Goal: Book appointment/travel/reservation

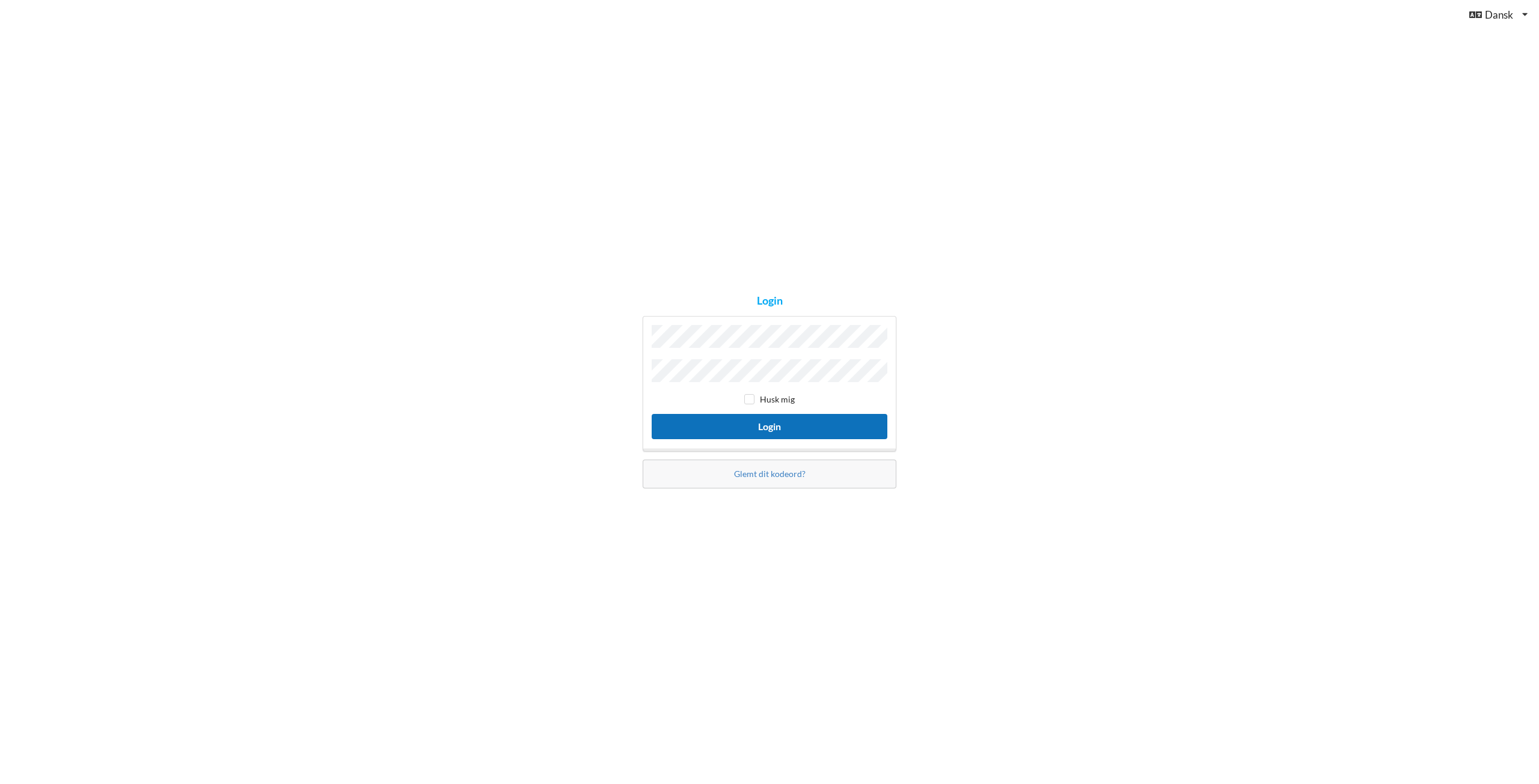
click at [746, 427] on button "Login" at bounding box center [769, 426] width 236 height 25
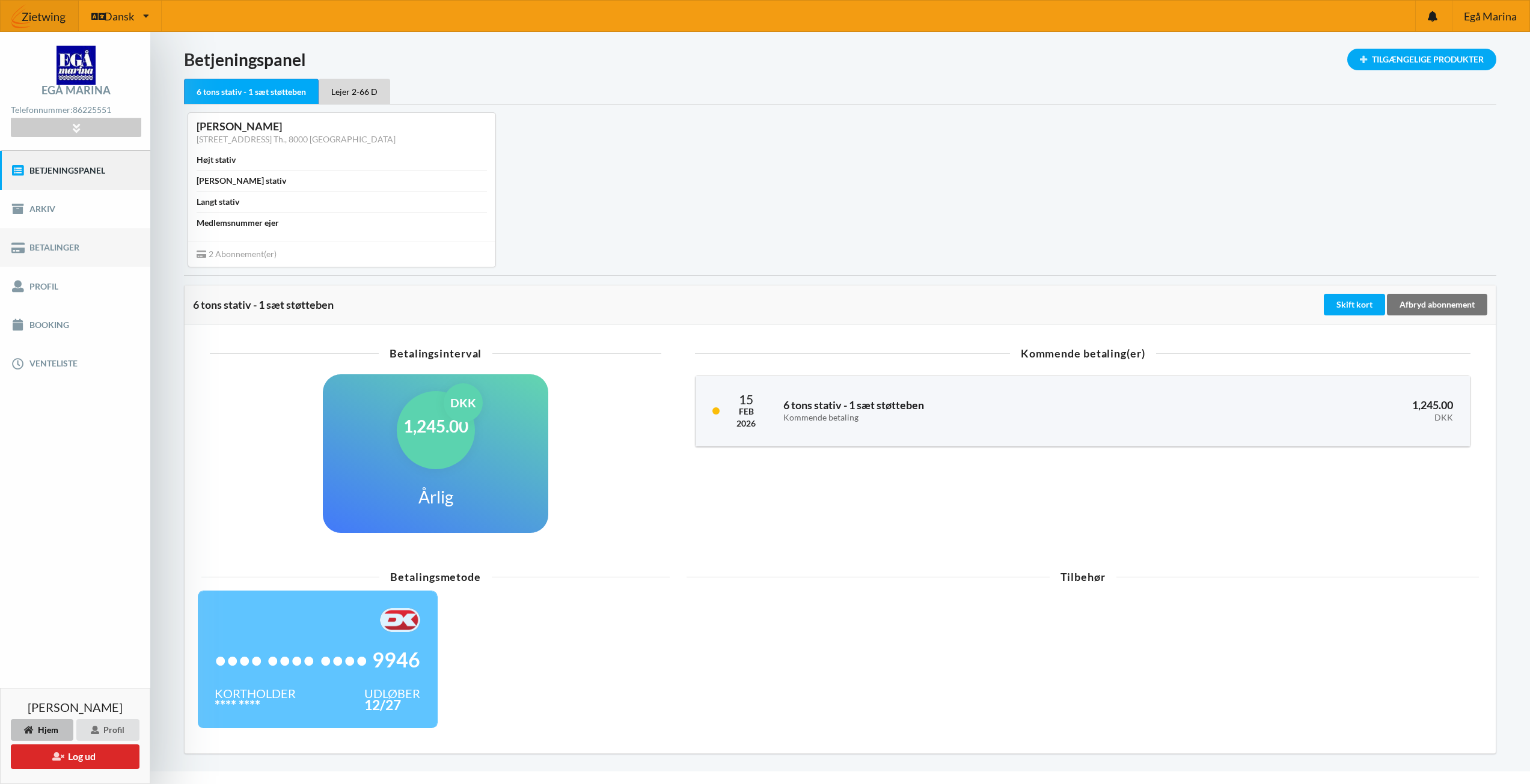
click at [71, 242] on link "Betalinger" at bounding box center [75, 248] width 150 height 38
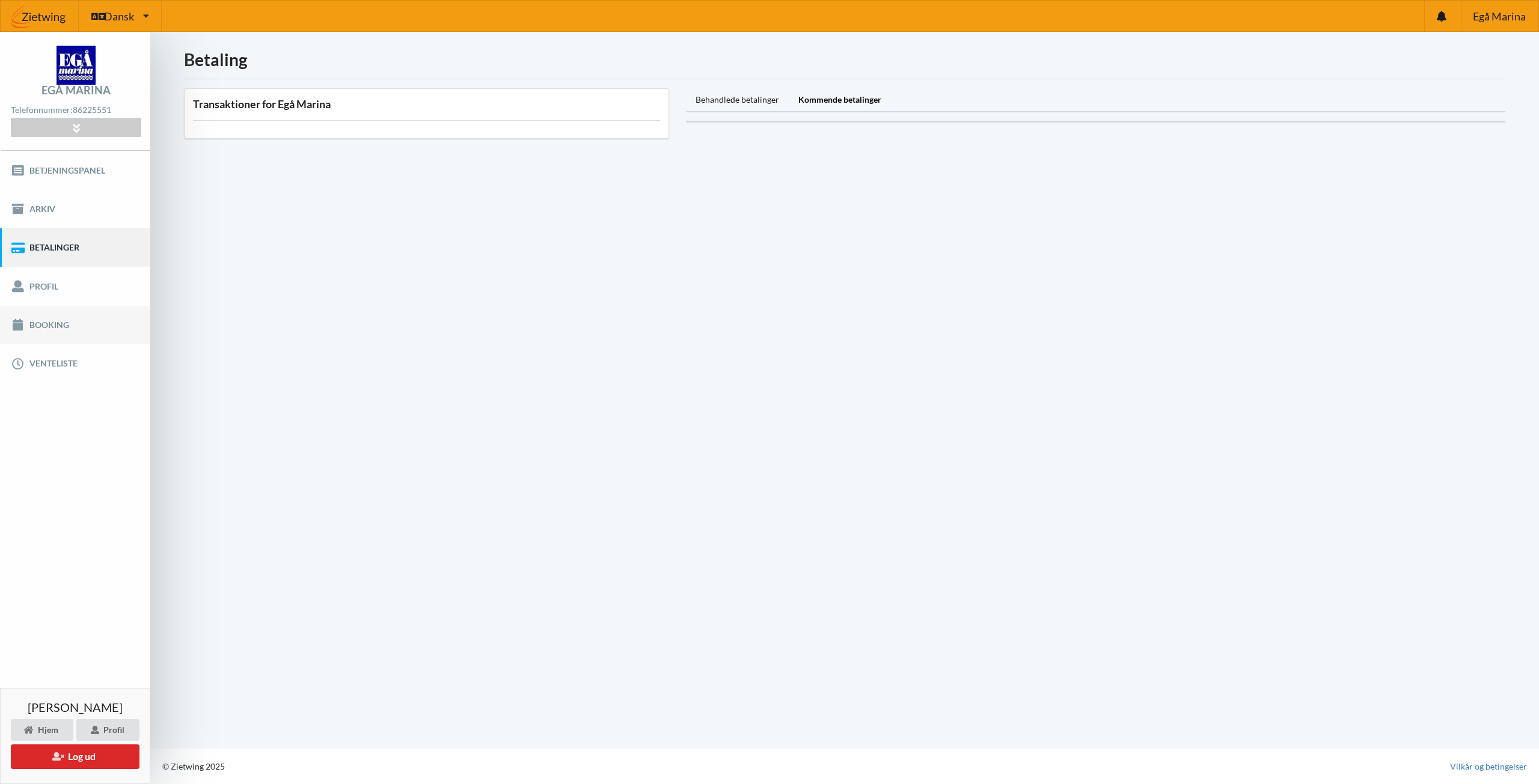
click at [58, 331] on link "Booking" at bounding box center [75, 325] width 150 height 38
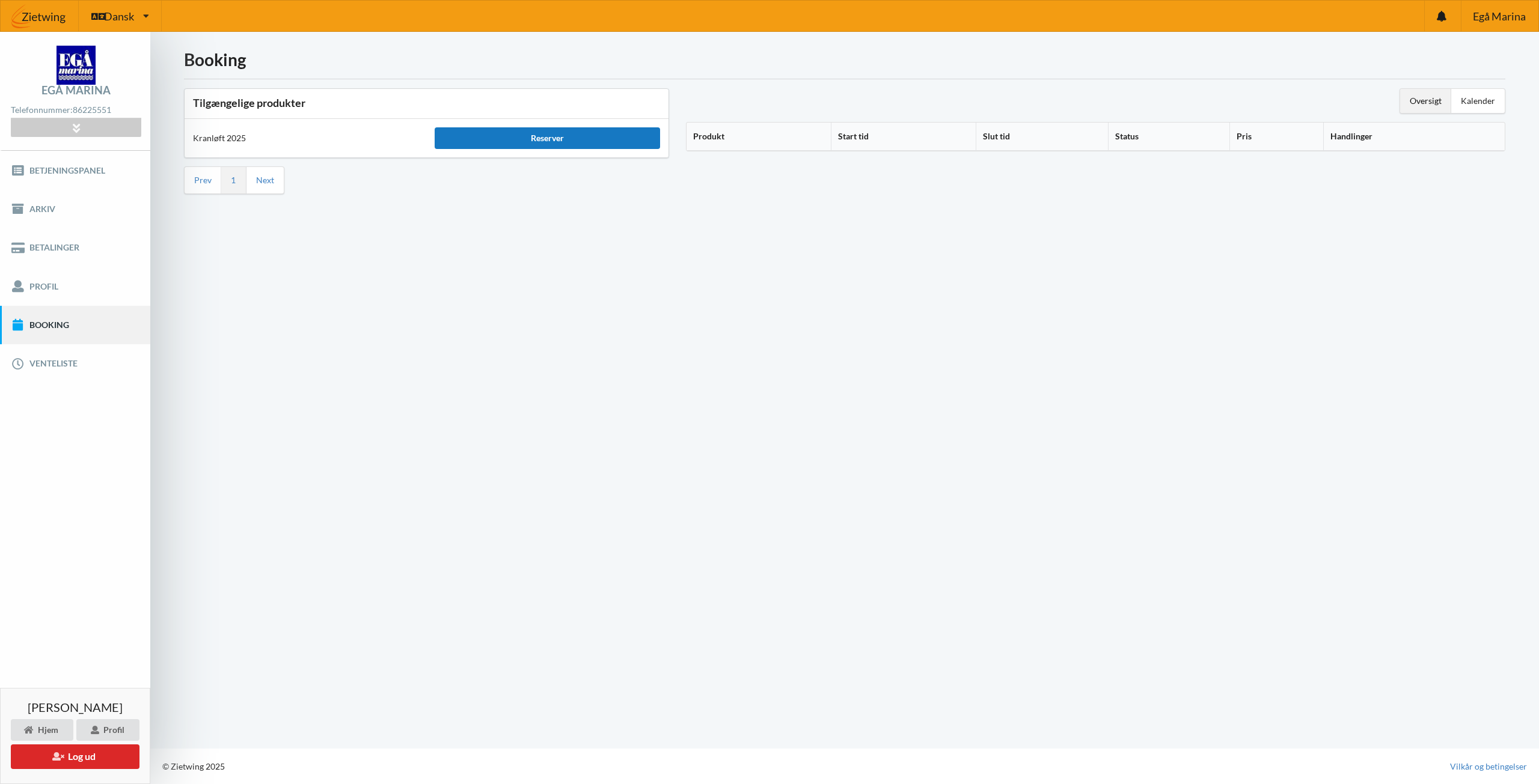
click at [545, 139] on div "Reserver" at bounding box center [547, 139] width 225 height 22
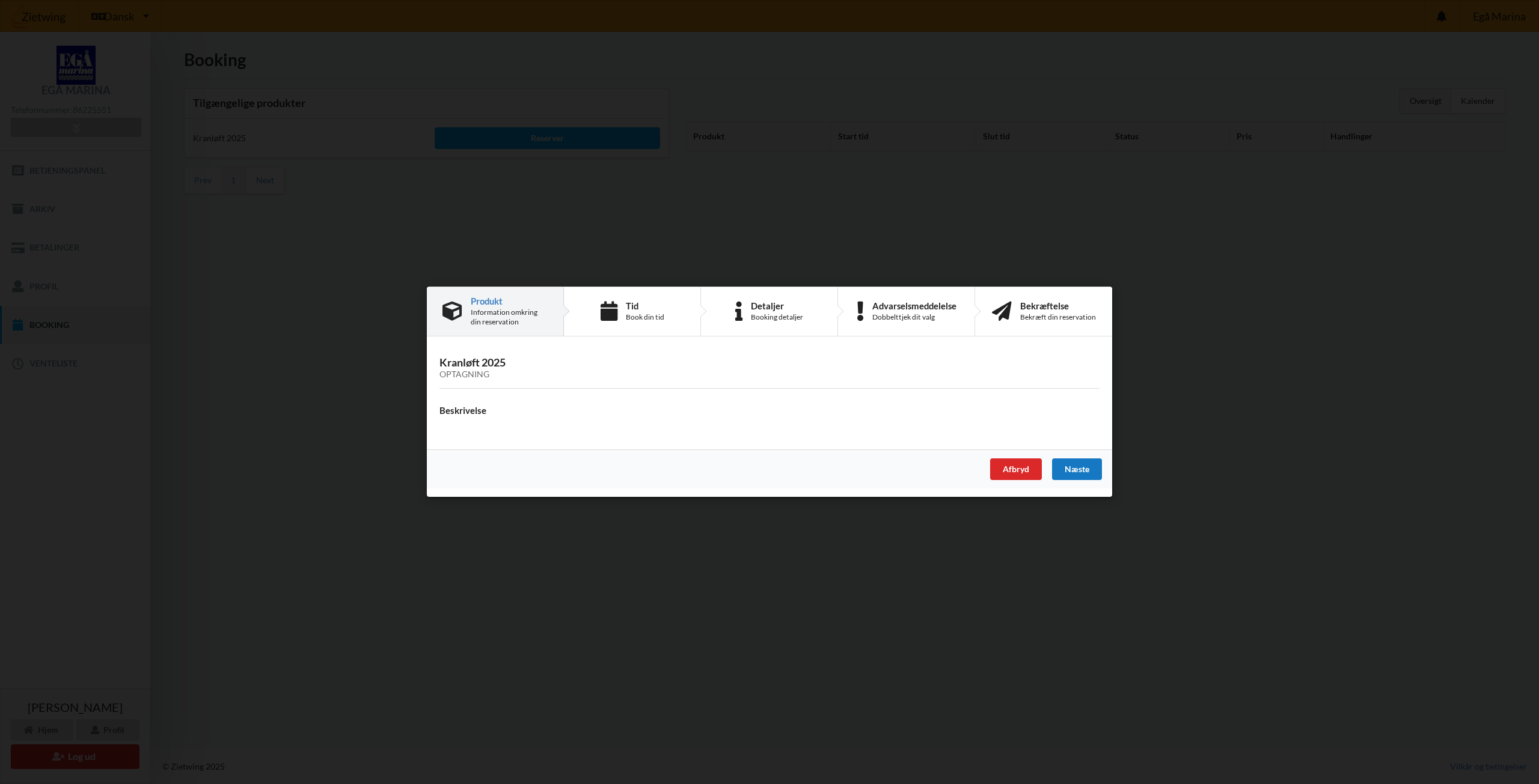
click at [1070, 475] on div "Næste" at bounding box center [1077, 470] width 50 height 22
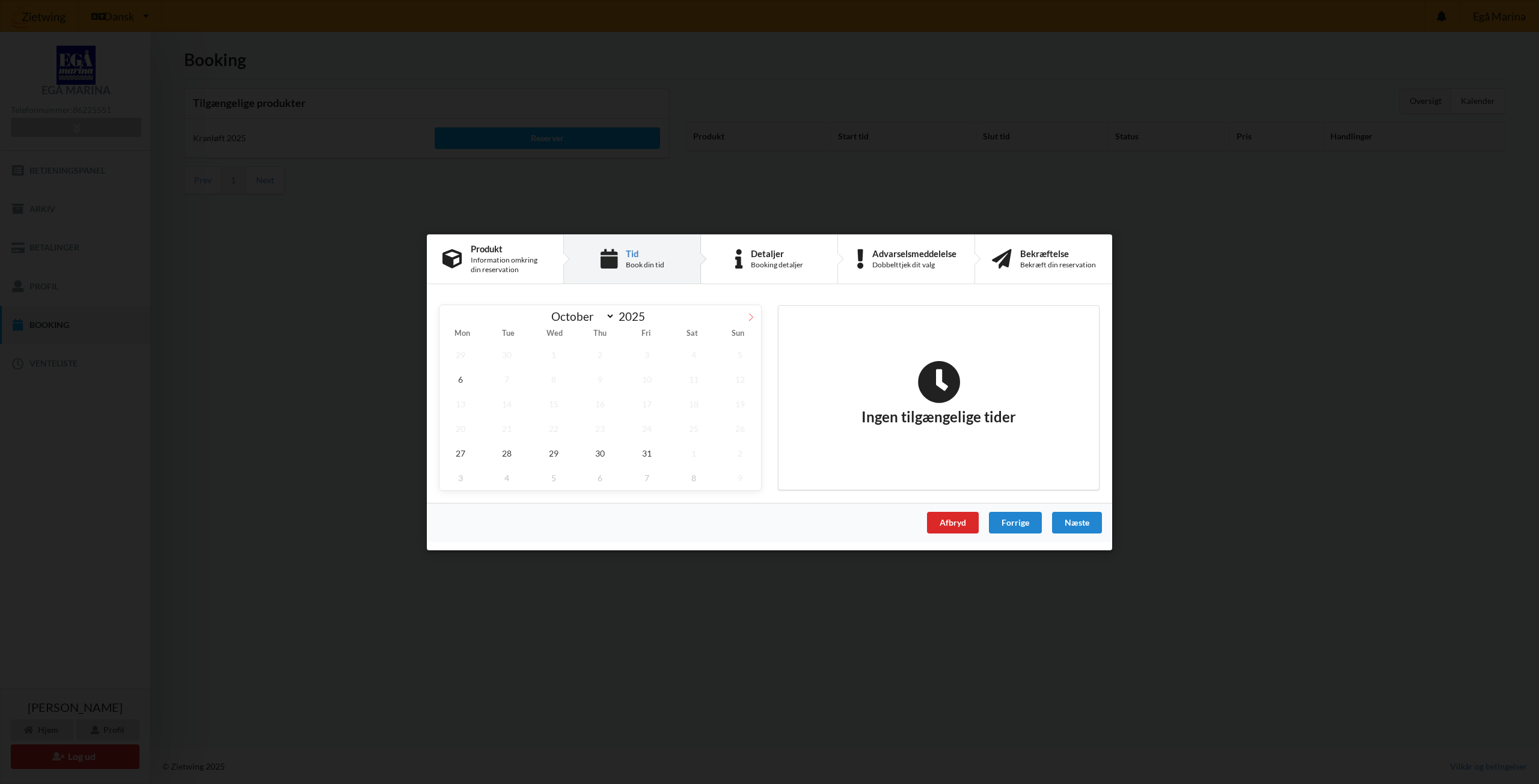
click at [744, 315] on span at bounding box center [751, 315] width 21 height 21
click at [449, 316] on icon at bounding box center [450, 316] width 8 height 8
select select "9"
click at [644, 458] on span "31" at bounding box center [646, 453] width 42 height 25
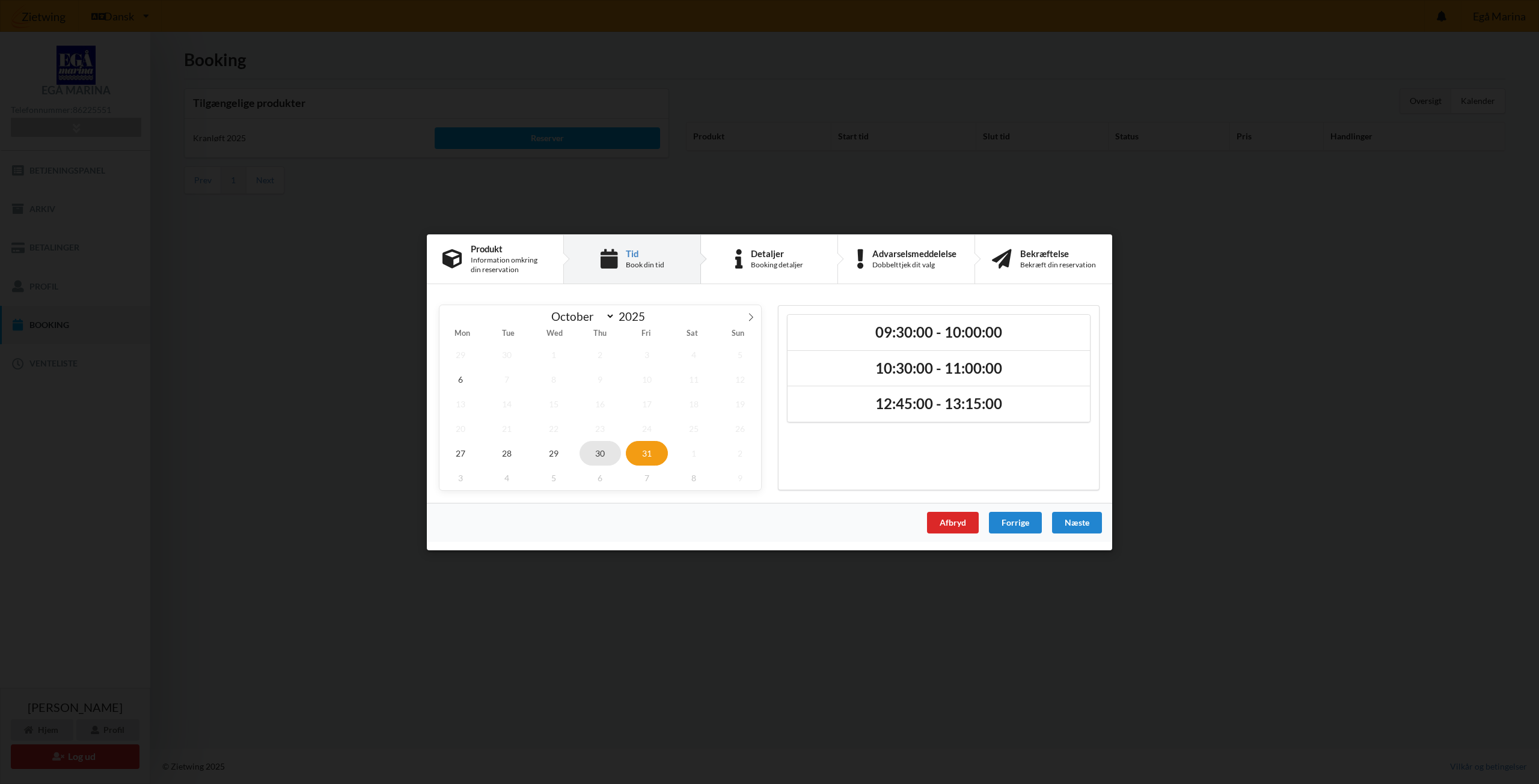
click at [604, 458] on span "30" at bounding box center [600, 453] width 42 height 25
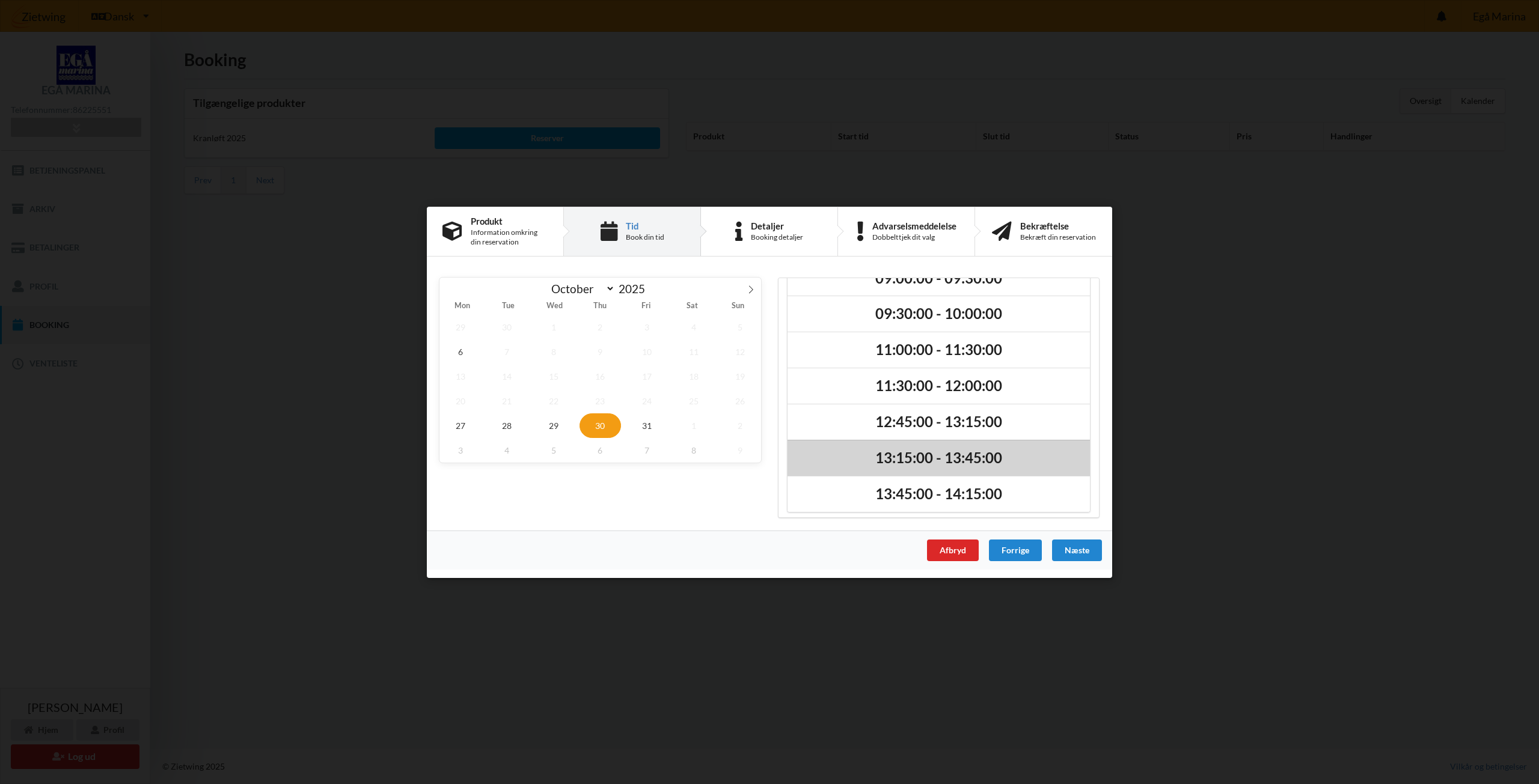
scroll to position [66, 0]
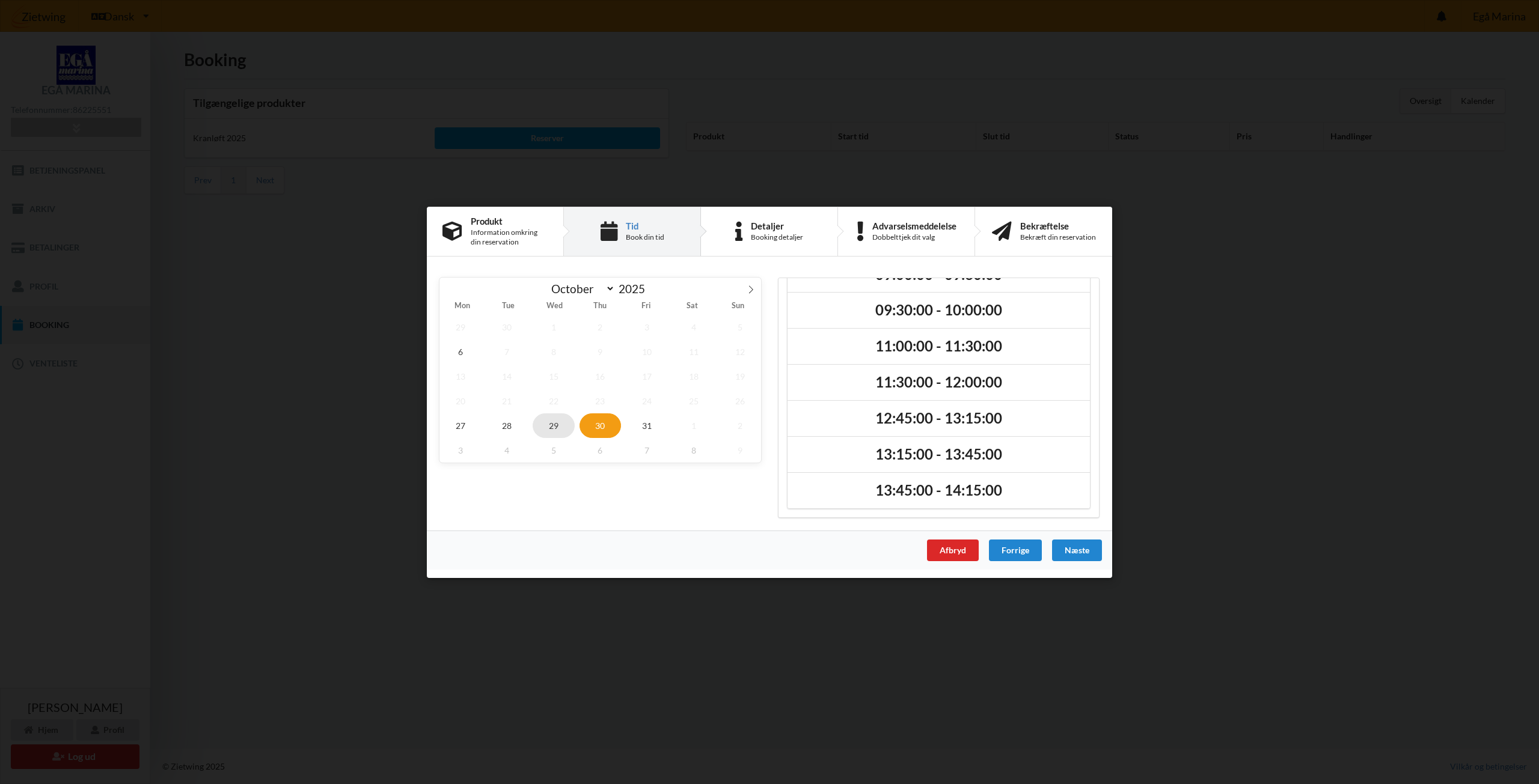
click at [566, 426] on span "29" at bounding box center [553, 425] width 42 height 25
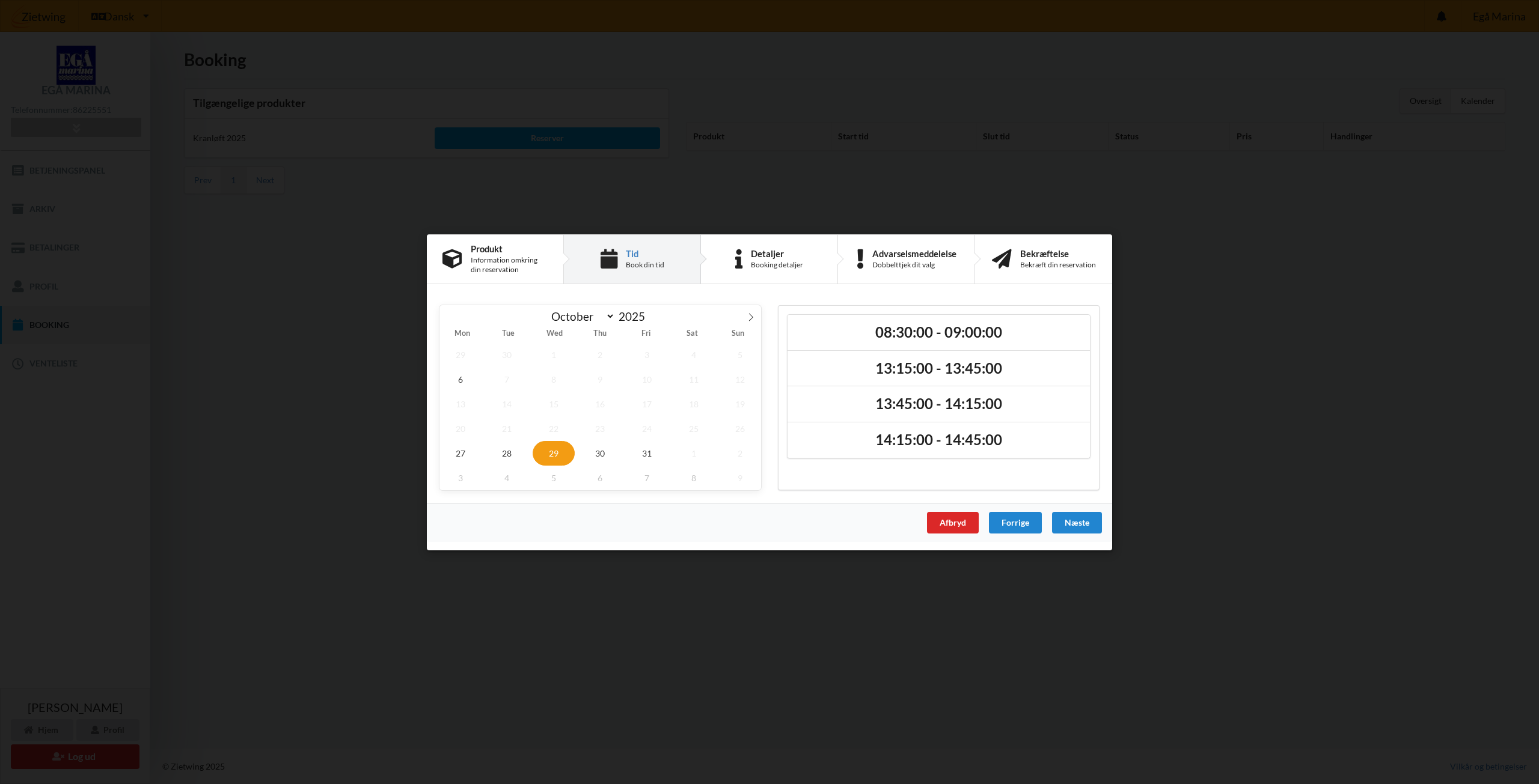
scroll to position [0, 0]
click at [506, 450] on span "28" at bounding box center [507, 453] width 42 height 25
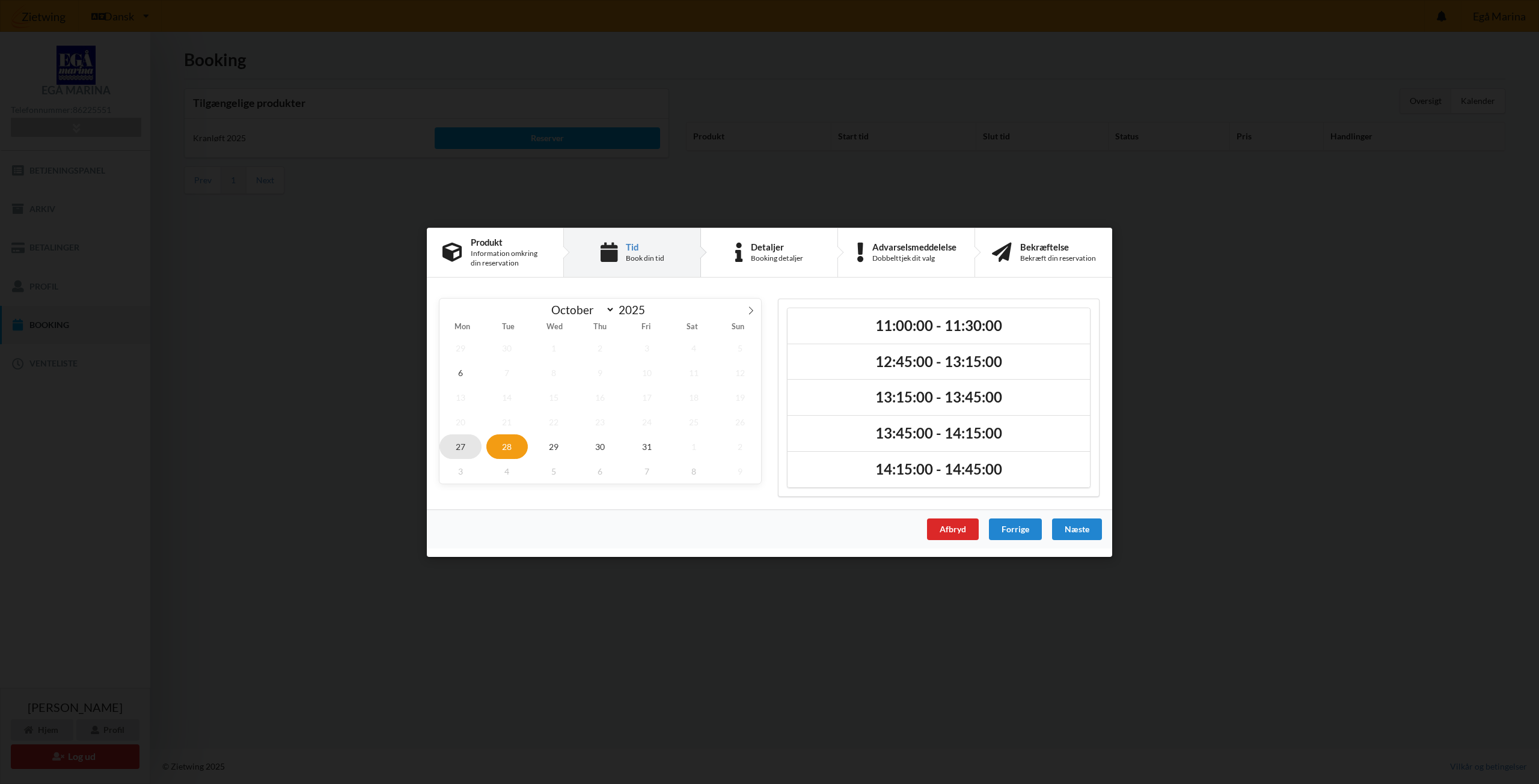
click at [457, 448] on span "27" at bounding box center [460, 446] width 42 height 25
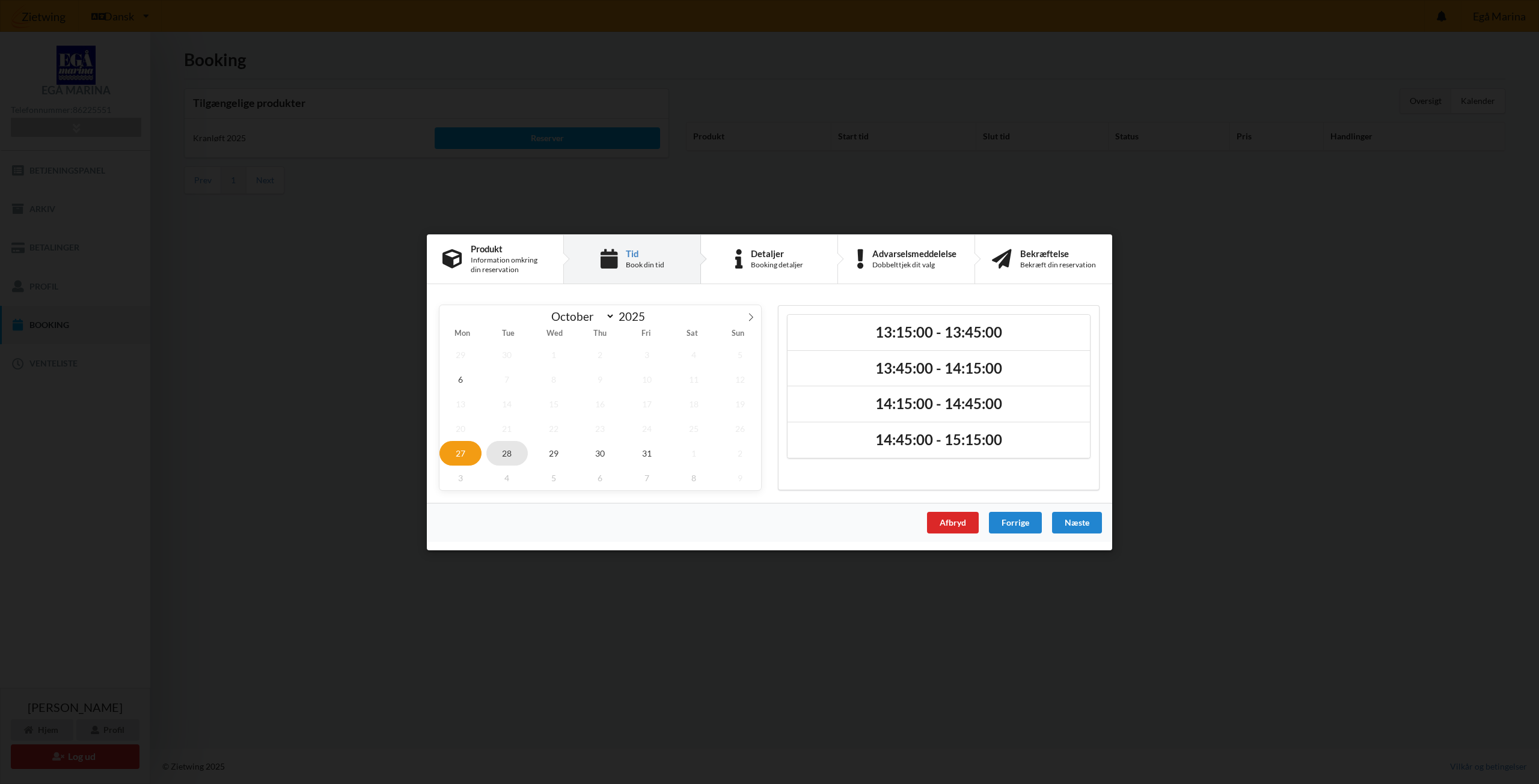
click at [499, 455] on span "28" at bounding box center [507, 453] width 42 height 25
